Goal: Check status

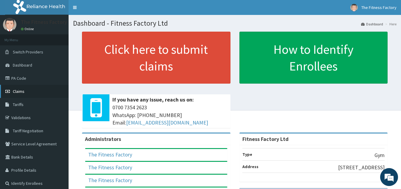
click at [16, 95] on link "Claims" at bounding box center [34, 91] width 69 height 13
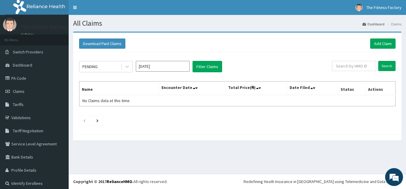
click at [16, 95] on link "Claims" at bounding box center [34, 91] width 69 height 13
